Goal: Transaction & Acquisition: Book appointment/travel/reservation

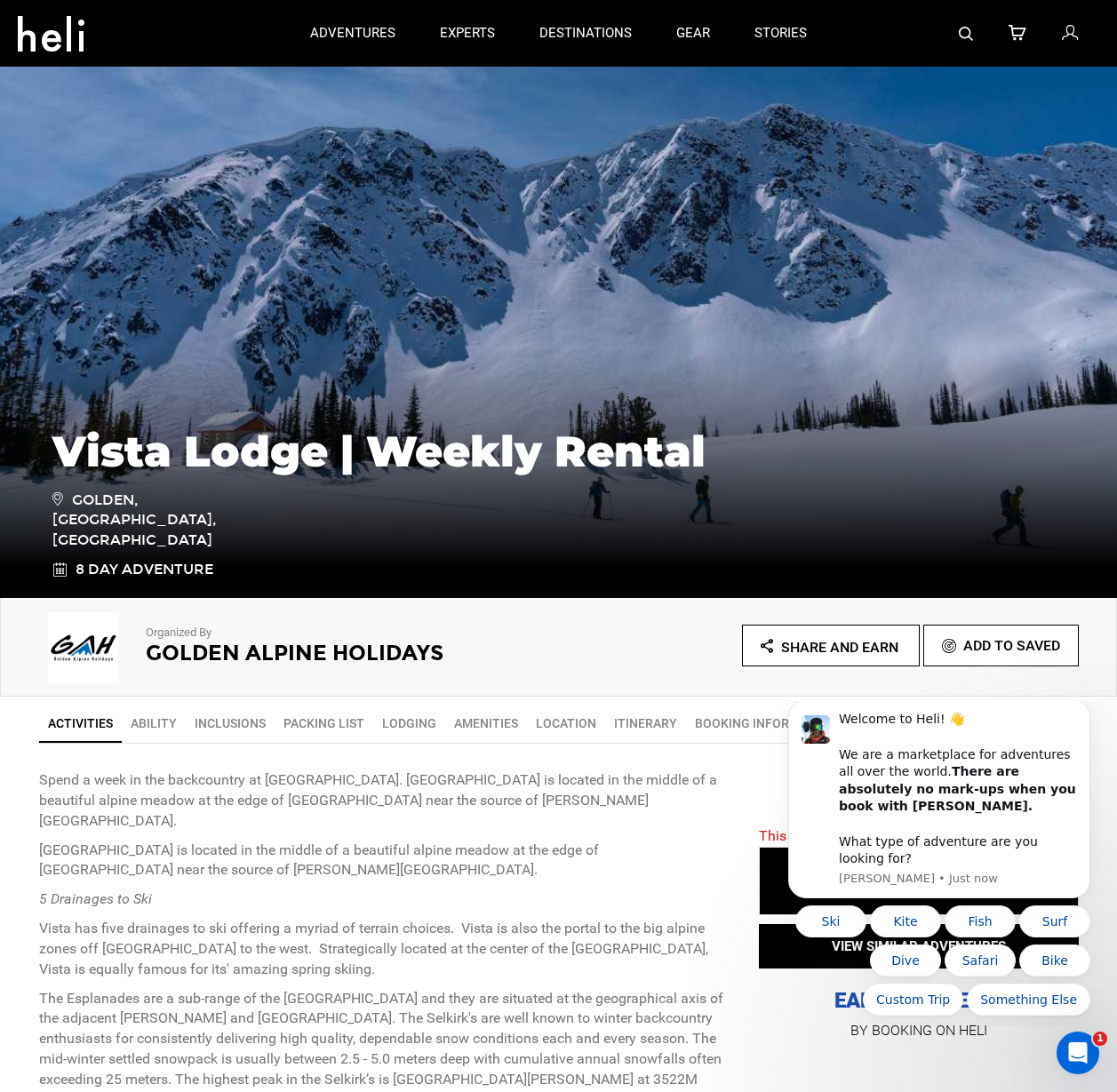
click at [735, 818] on div "This adventure has expired STARTING AT: CAD6,800 STARTING AT: CAD6,800 VIEW SIM…" at bounding box center [905, 922] width 347 height 243
click at [781, 1041] on p "BY BOOKING ON HELI" at bounding box center [918, 1029] width 320 height 25
